Goal: Task Accomplishment & Management: Manage account settings

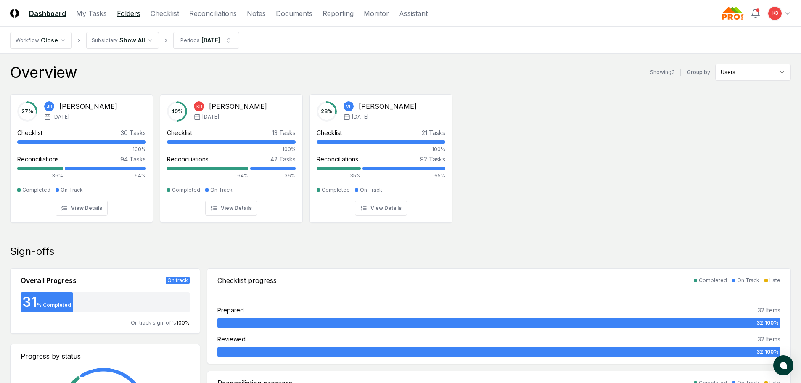
click at [127, 13] on link "Folders" at bounding box center [129, 13] width 24 height 10
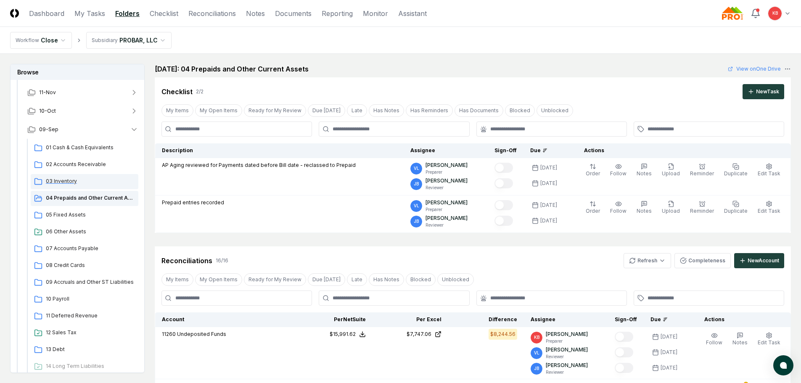
scroll to position [56, 0]
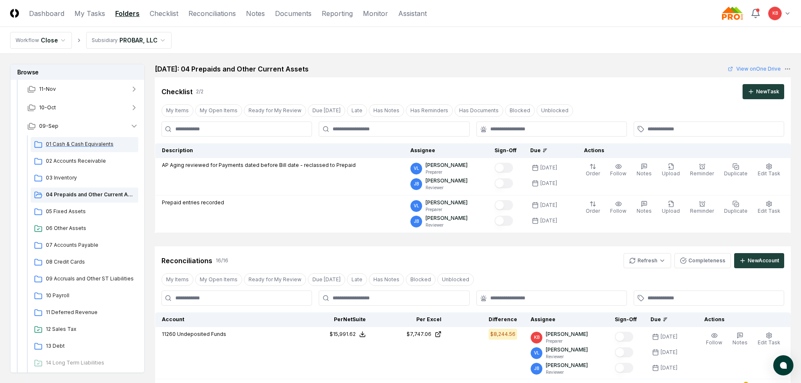
click at [94, 146] on span "01 Cash & Cash Equivalents" at bounding box center [90, 144] width 89 height 8
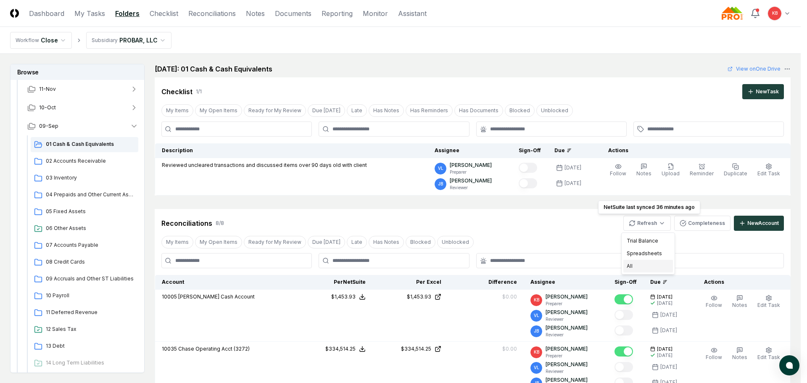
click at [648, 263] on div "All" at bounding box center [649, 266] width 50 height 13
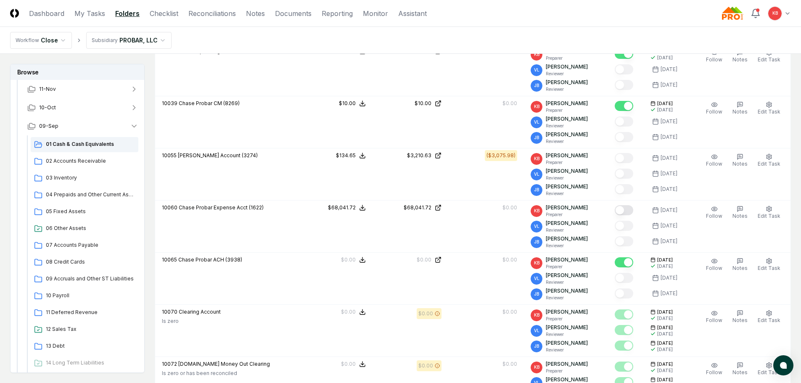
scroll to position [280, 0]
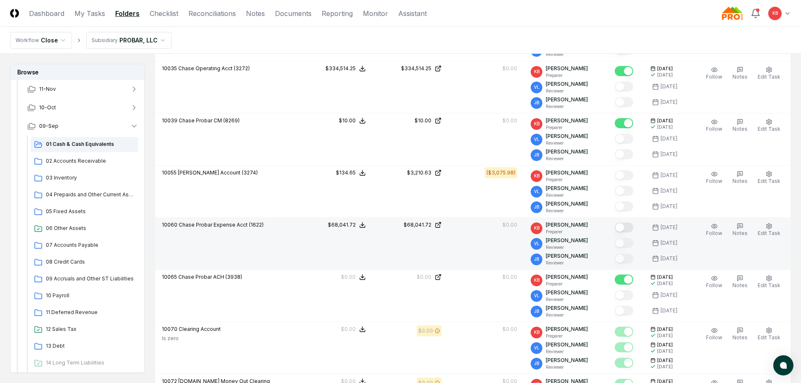
click at [622, 227] on button "Mark complete" at bounding box center [624, 227] width 19 height 10
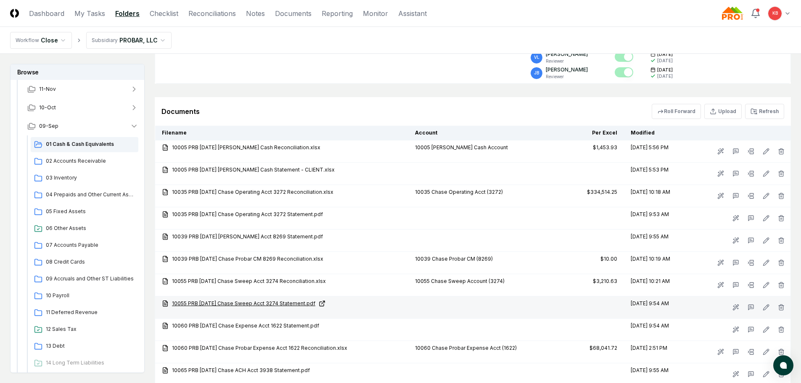
scroll to position [659, 0]
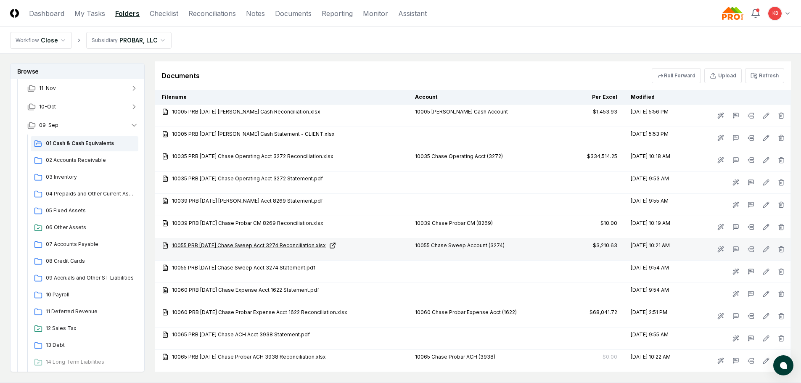
click at [266, 245] on link "10055 PRB [DATE] Chase Sweep Acct 3274 Reconciliation.xlsx" at bounding box center [282, 246] width 240 height 8
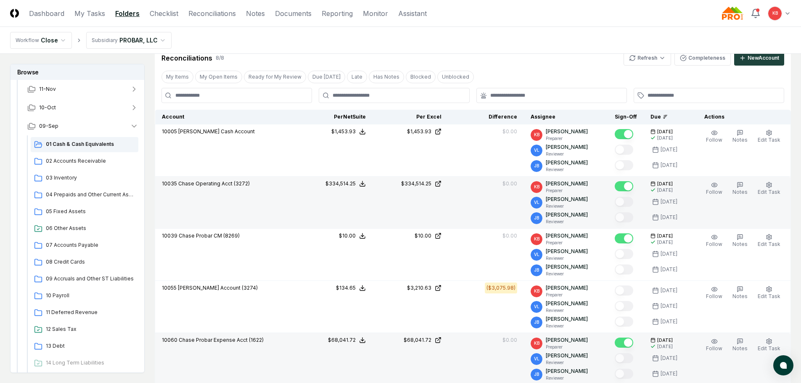
scroll to position [154, 0]
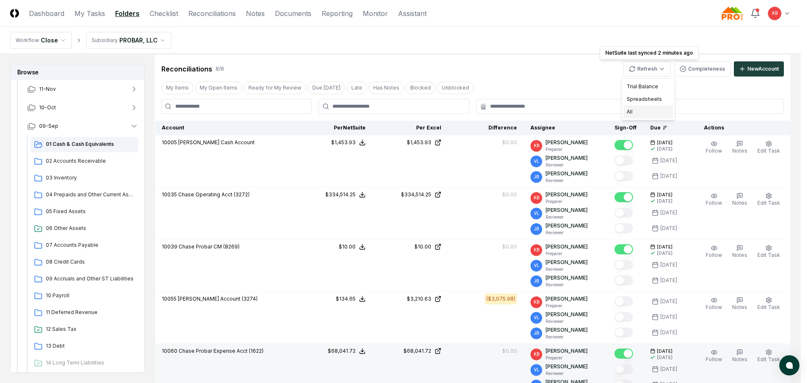
click at [642, 116] on div "All" at bounding box center [649, 112] width 50 height 13
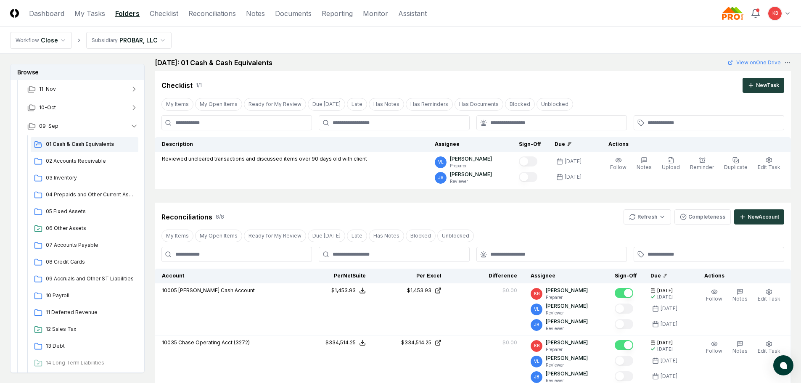
scroll to position [0, 0]
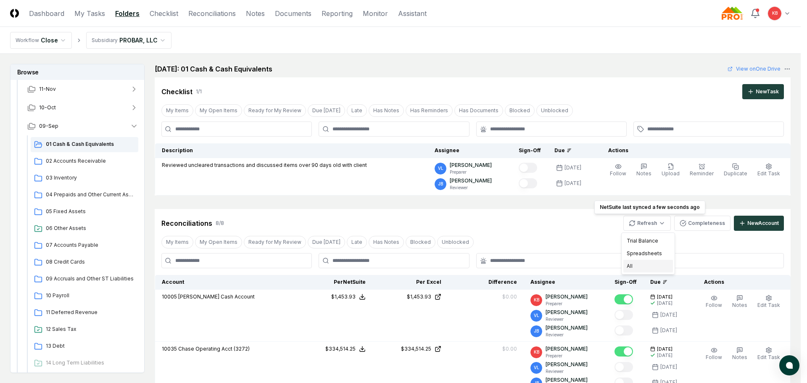
click at [643, 267] on div "All" at bounding box center [649, 266] width 50 height 13
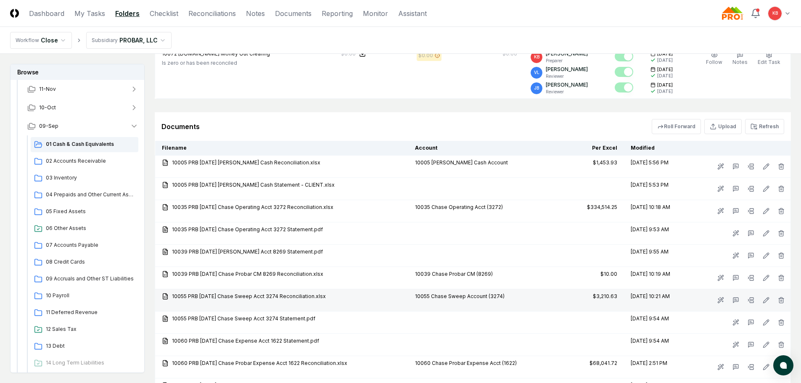
scroll to position [645, 0]
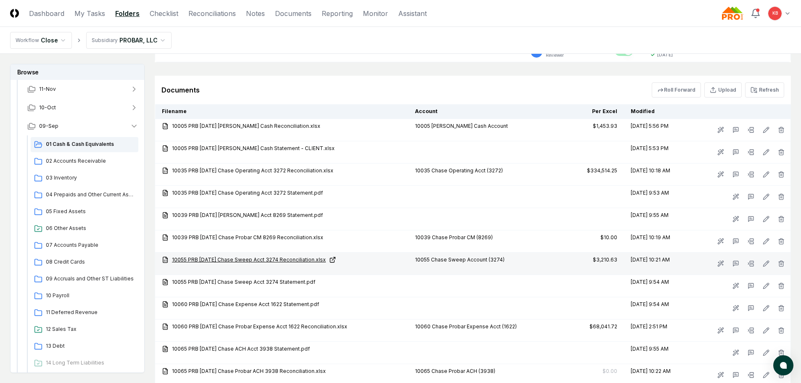
click at [303, 261] on link "10055 PRB [DATE] Chase Sweep Acct 3274 Reconciliation.xlsx" at bounding box center [282, 260] width 240 height 8
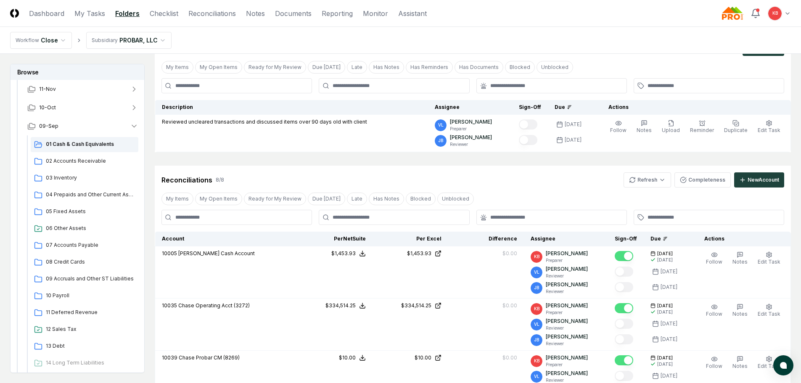
scroll to position [28, 0]
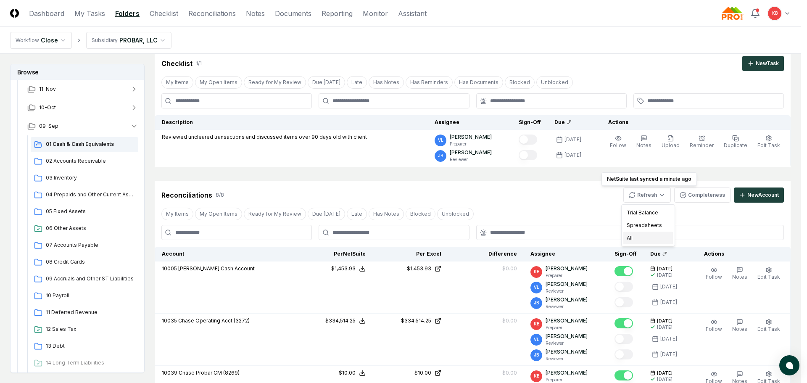
click at [637, 240] on div "All" at bounding box center [649, 238] width 50 height 13
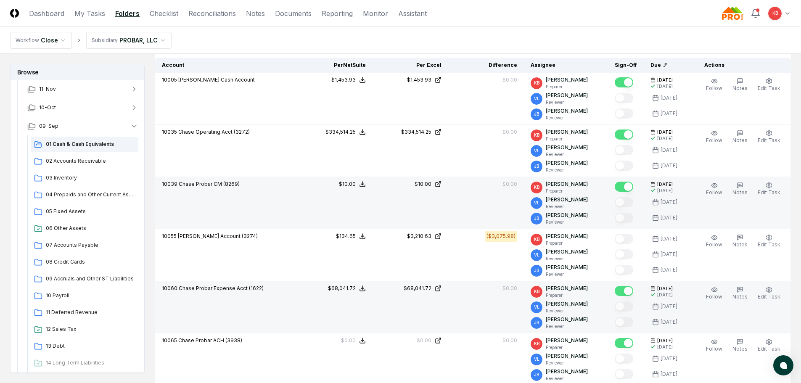
scroll to position [224, 0]
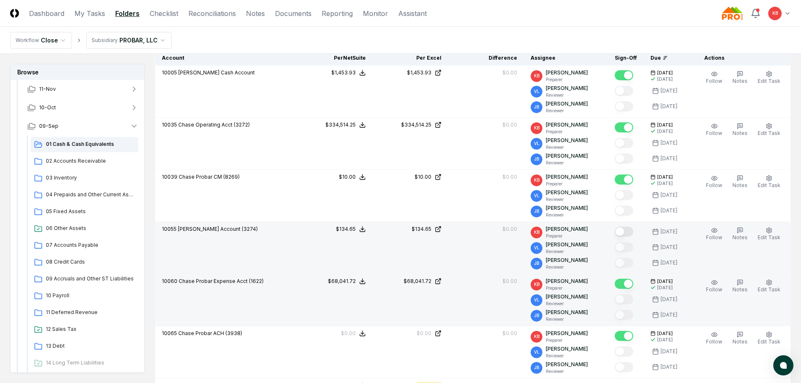
click at [631, 231] on button "Mark complete" at bounding box center [624, 232] width 19 height 10
